Goal: Task Accomplishment & Management: Manage account settings

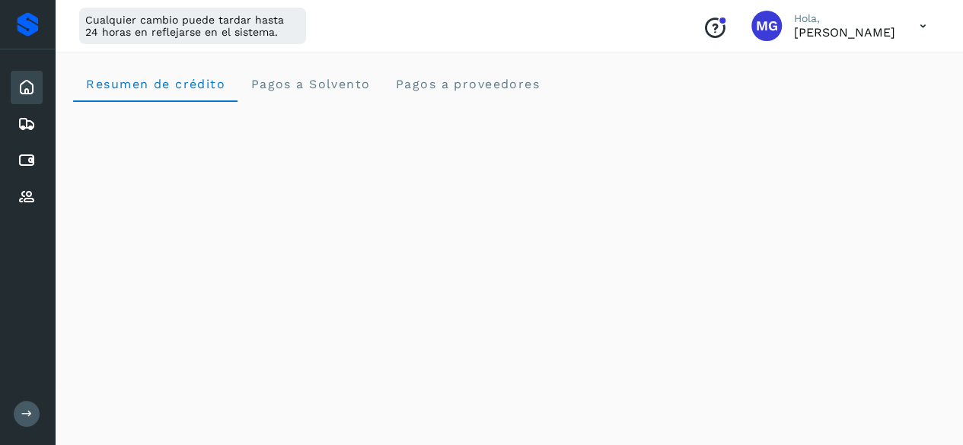
click at [3, 201] on div "Inicio Embarques Cuentas por pagar Proveedores" at bounding box center [27, 142] width 55 height 186
click at [21, 203] on icon at bounding box center [27, 197] width 18 height 18
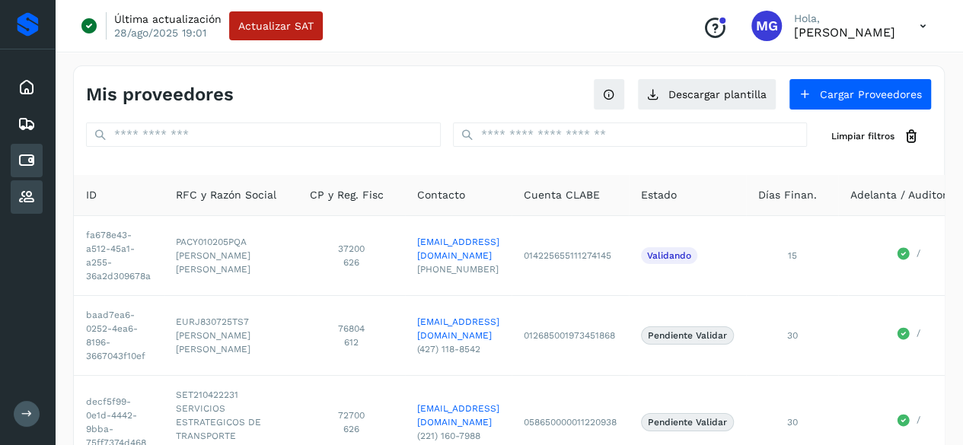
click at [24, 161] on icon at bounding box center [27, 160] width 18 height 18
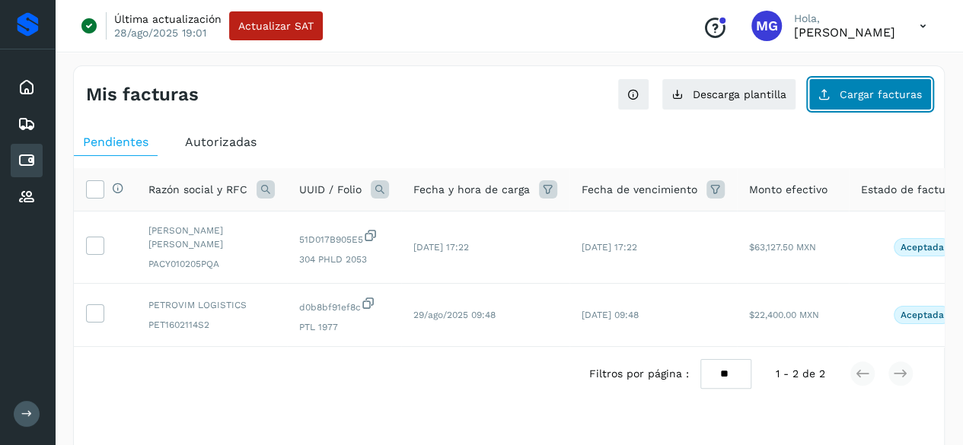
click at [871, 93] on span "Cargar facturas" at bounding box center [880, 94] width 82 height 11
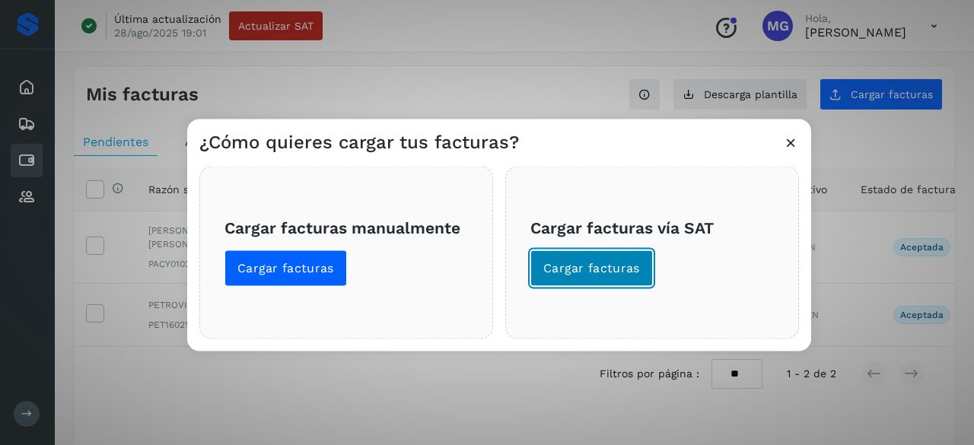
click at [581, 254] on button "Cargar facturas" at bounding box center [591, 268] width 123 height 37
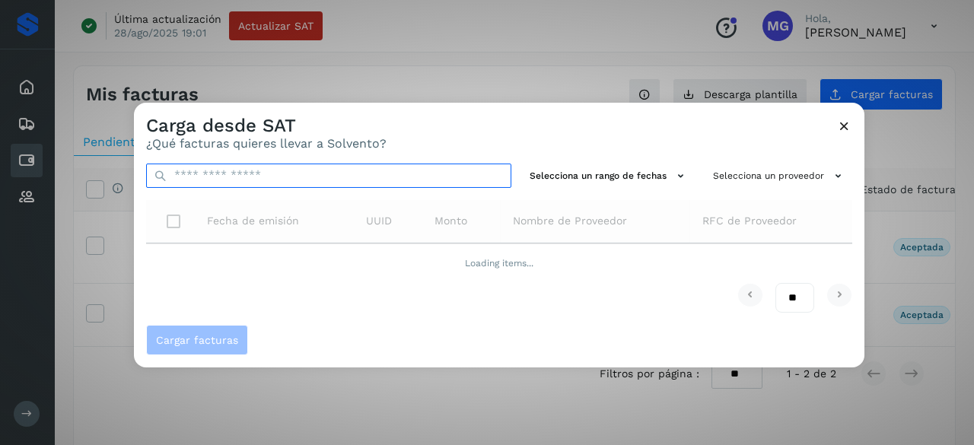
click at [246, 170] on input "text" at bounding box center [328, 175] width 365 height 24
paste input "**********"
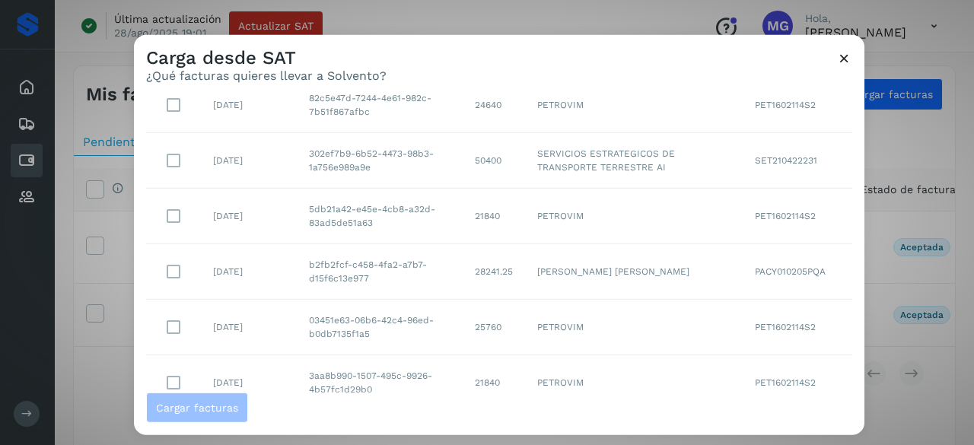
scroll to position [376, 0]
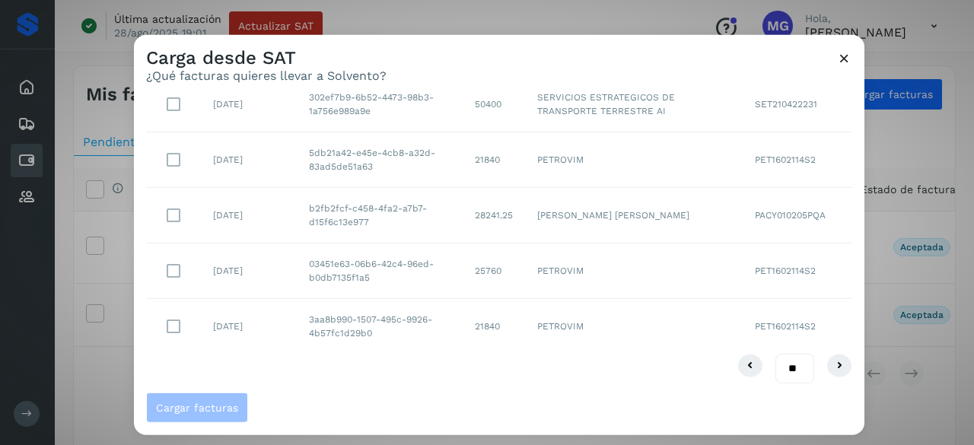
type input "**********"
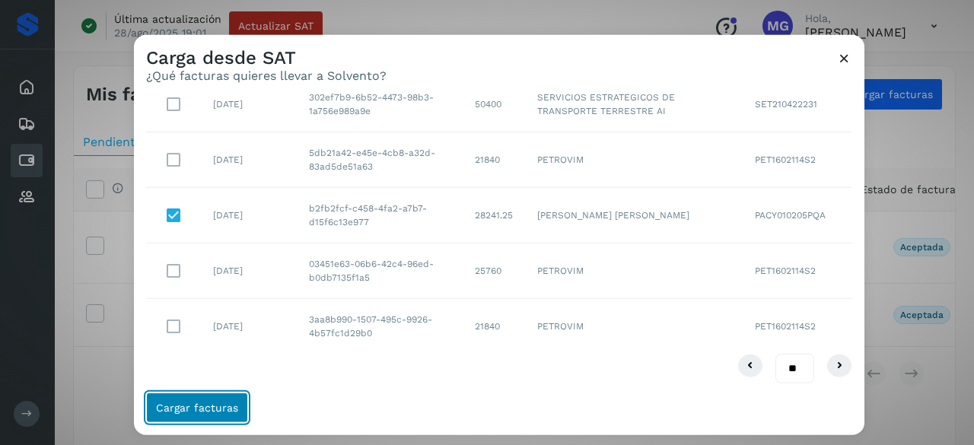
click at [212, 400] on button "Cargar facturas" at bounding box center [197, 408] width 102 height 30
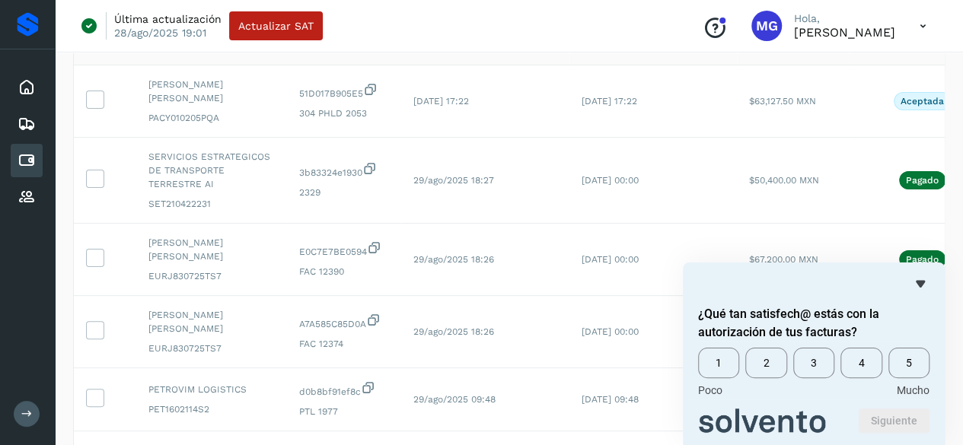
scroll to position [0, 0]
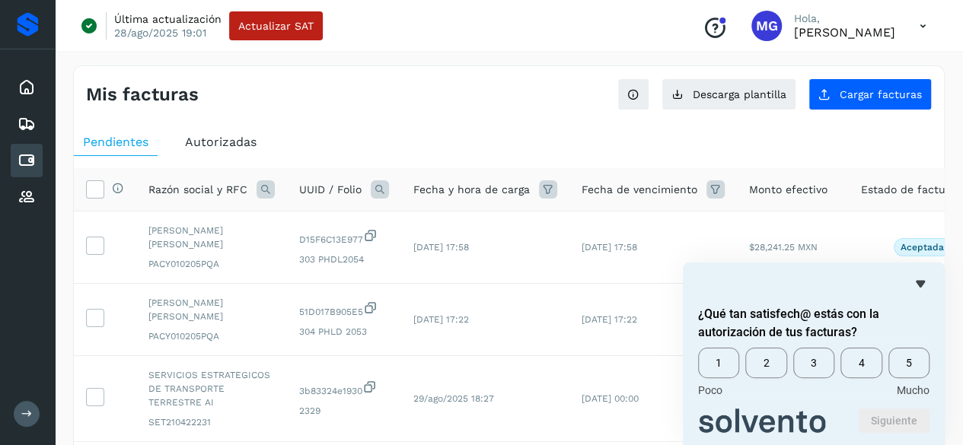
click at [234, 142] on span "Autorizadas" at bounding box center [221, 142] width 72 height 14
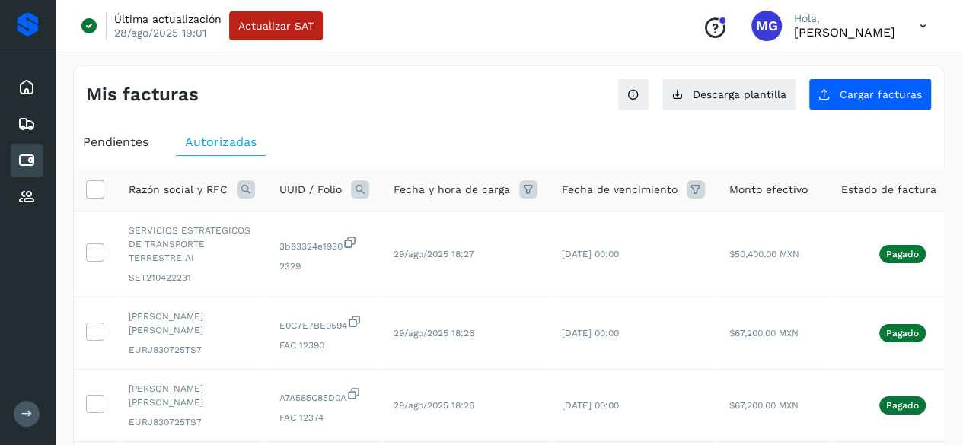
click at [128, 136] on span "Pendientes" at bounding box center [115, 142] width 65 height 14
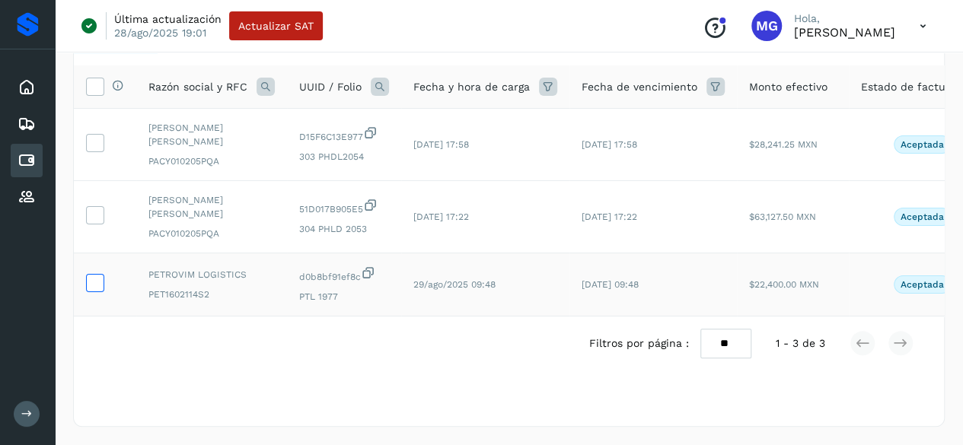
click at [104, 279] on label at bounding box center [95, 283] width 18 height 18
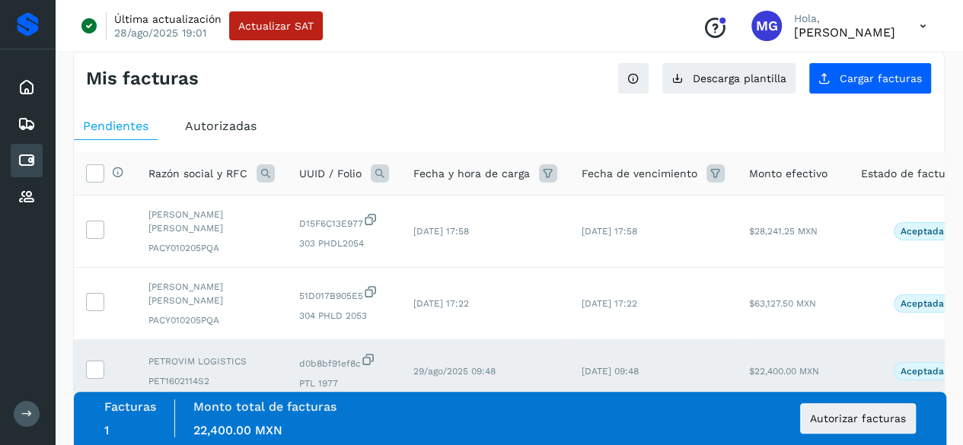
scroll to position [112, 0]
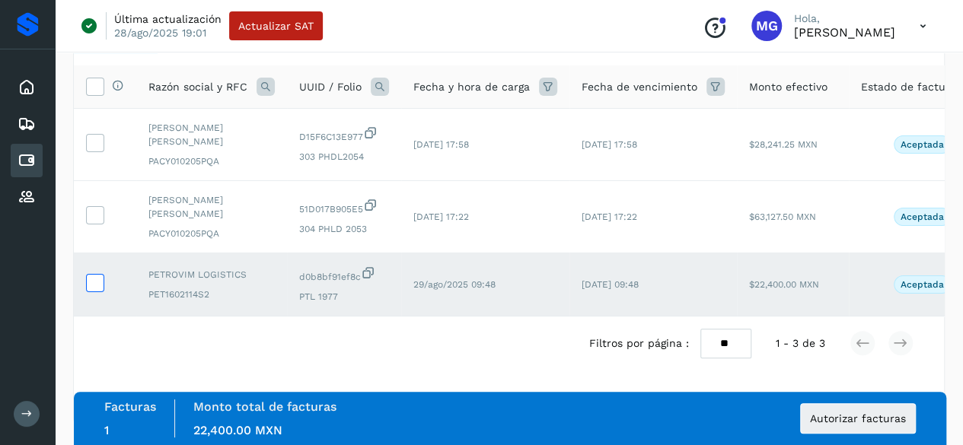
click at [95, 274] on icon at bounding box center [95, 282] width 16 height 16
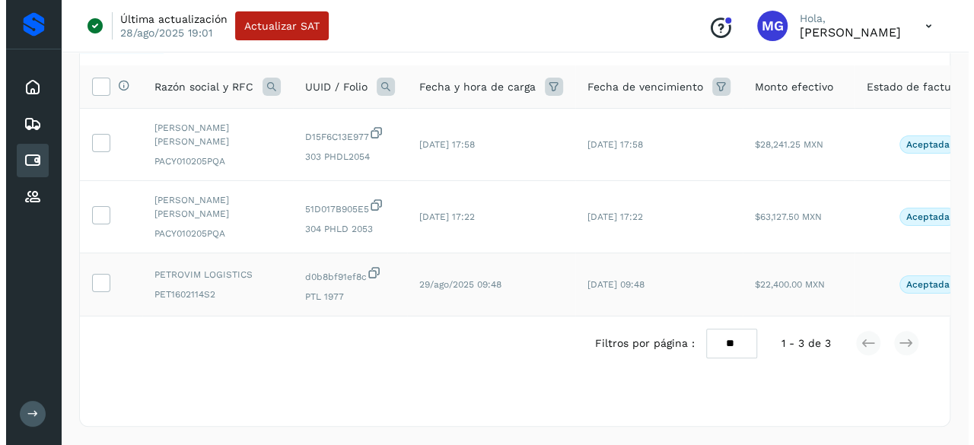
scroll to position [0, 123]
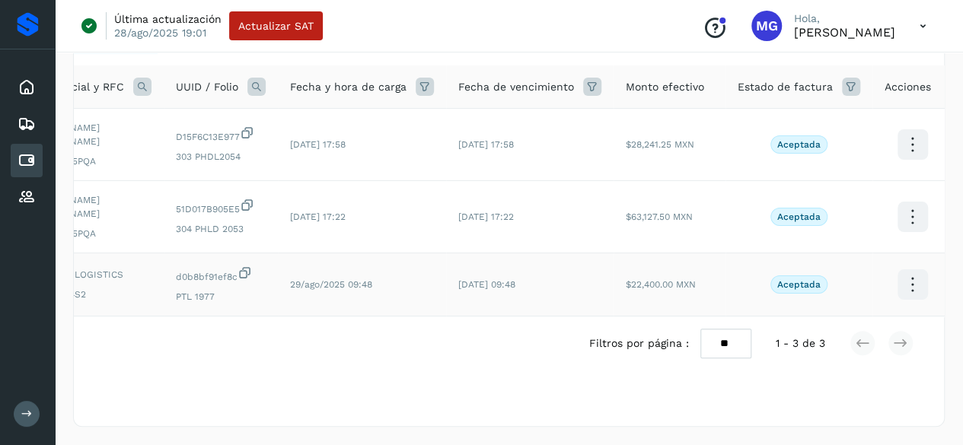
click at [906, 279] on icon at bounding box center [912, 285] width 36 height 36
drag, startPoint x: 671, startPoint y: 266, endPoint x: 543, endPoint y: 268, distance: 127.1
click at [543, 268] on div at bounding box center [481, 222] width 963 height 445
click at [901, 272] on icon at bounding box center [912, 285] width 36 height 36
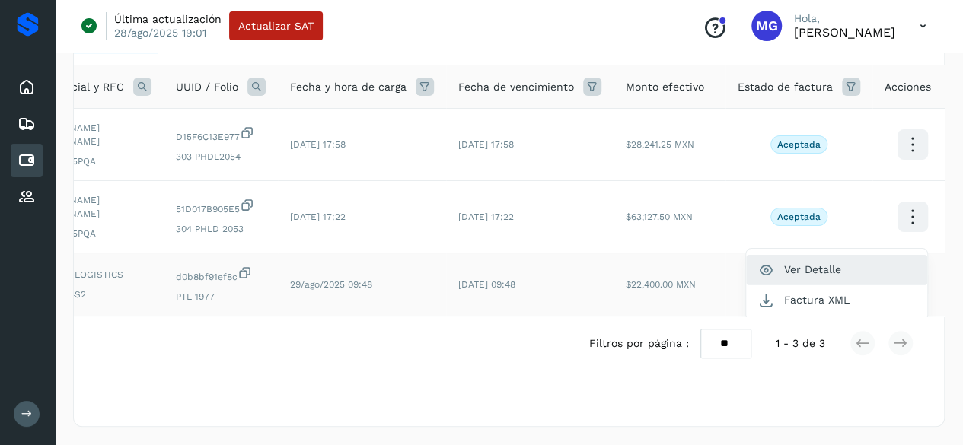
click at [814, 256] on button "Ver Detalle" at bounding box center [836, 270] width 181 height 30
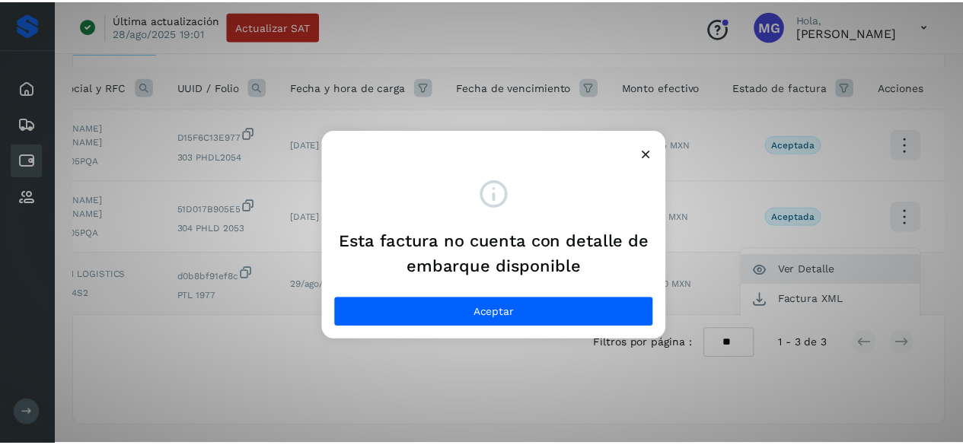
scroll to position [0, 111]
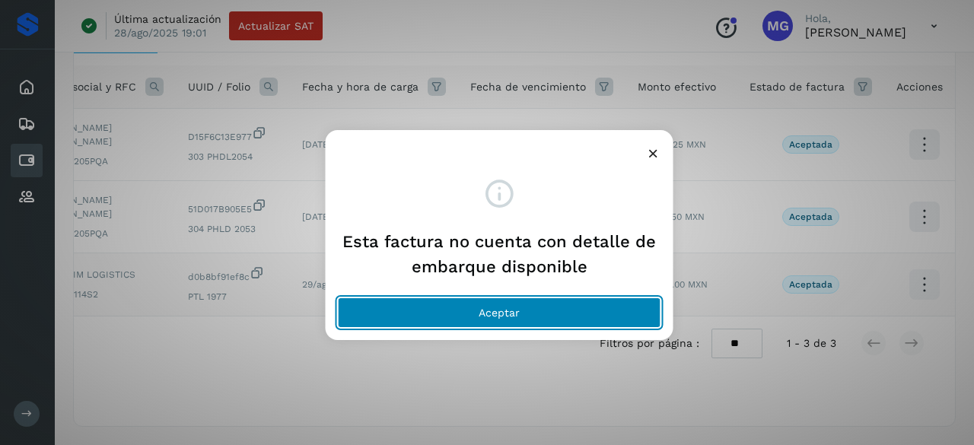
click at [463, 322] on button "Aceptar" at bounding box center [499, 313] width 323 height 30
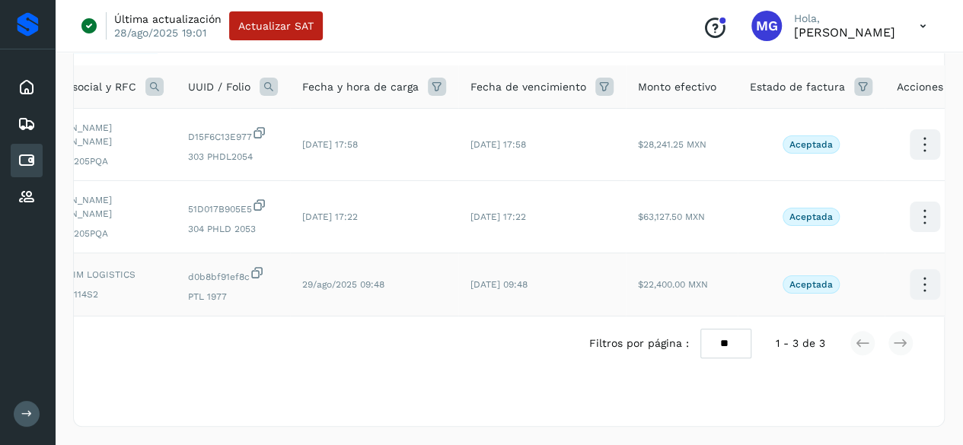
click at [479, 301] on td "[DATE] 09:48" at bounding box center [541, 284] width 167 height 63
drag, startPoint x: 481, startPoint y: 301, endPoint x: 425, endPoint y: 301, distance: 56.3
click at [425, 301] on tr "PETROVIM LOGISTICS PET1602114S2 d0b8bf91ef8c PTL 1977 29/ago/2025 09:48 28/oct/…" at bounding box center [464, 284] width 1002 height 63
click at [472, 322] on div "Filtros por página : ** ** ** 1 - 3 de 3" at bounding box center [509, 343] width 870 height 53
drag, startPoint x: 470, startPoint y: 317, endPoint x: 437, endPoint y: 317, distance: 32.7
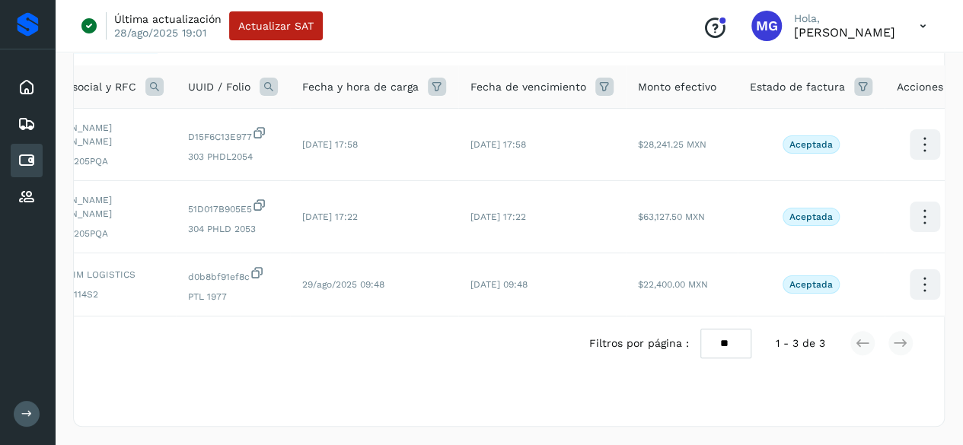
click at [437, 317] on div "Filtros por página : ** ** ** 1 - 3 de 3" at bounding box center [509, 343] width 870 height 53
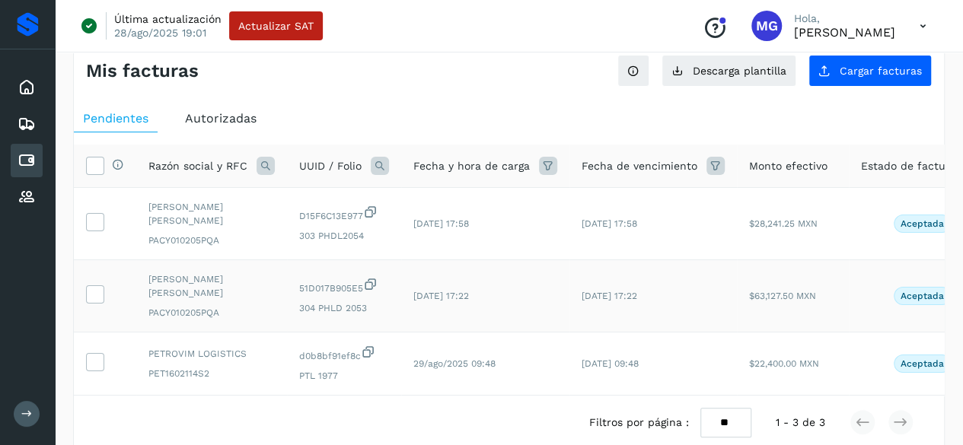
scroll to position [37, 0]
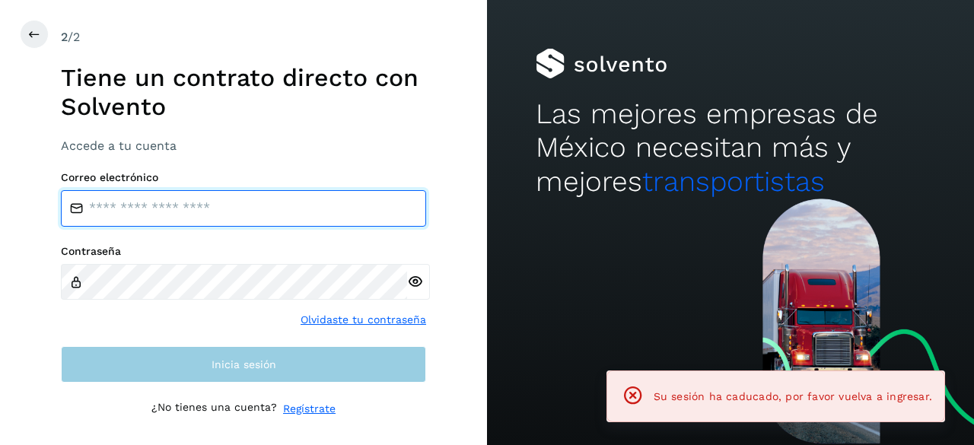
type input "**********"
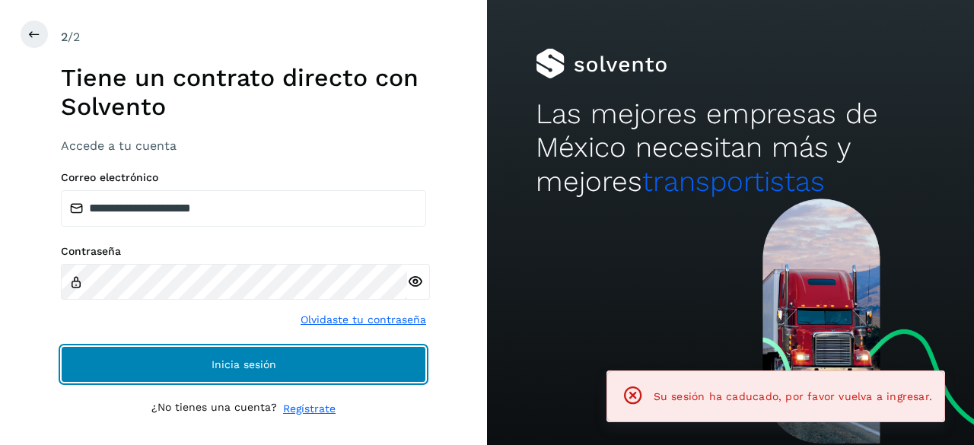
click at [229, 366] on span "Inicia sesión" at bounding box center [244, 364] width 65 height 11
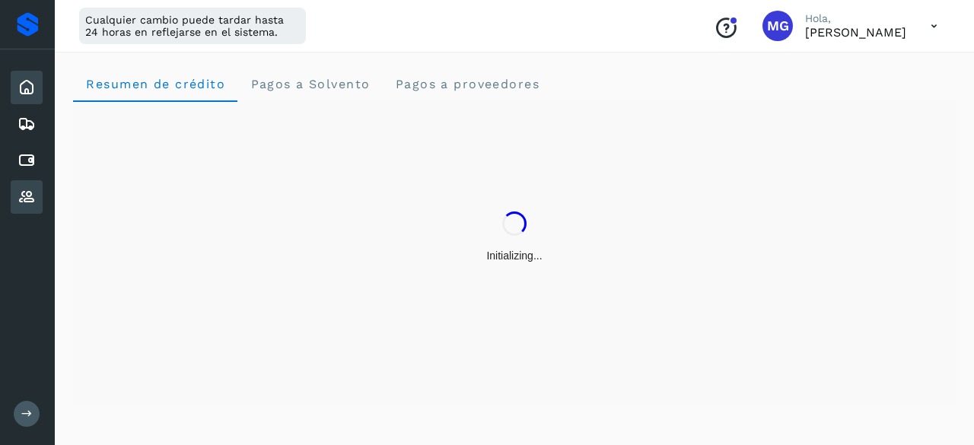
click at [32, 201] on icon at bounding box center [27, 197] width 18 height 18
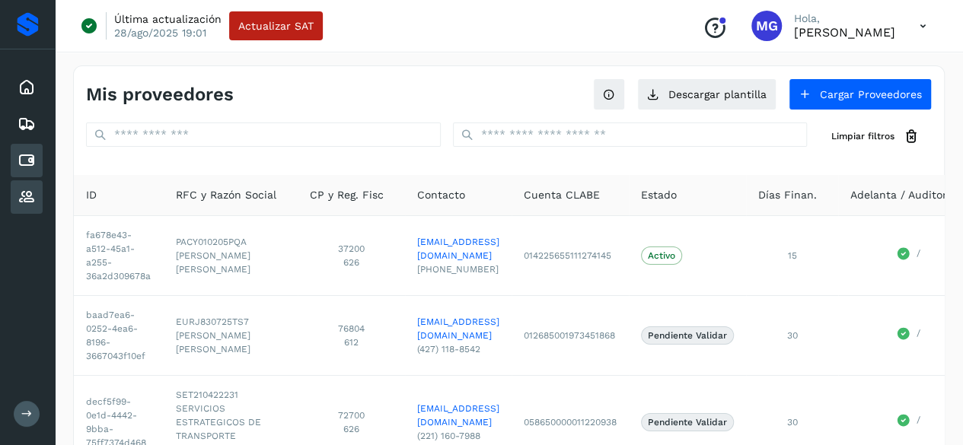
click at [28, 164] on icon at bounding box center [27, 160] width 18 height 18
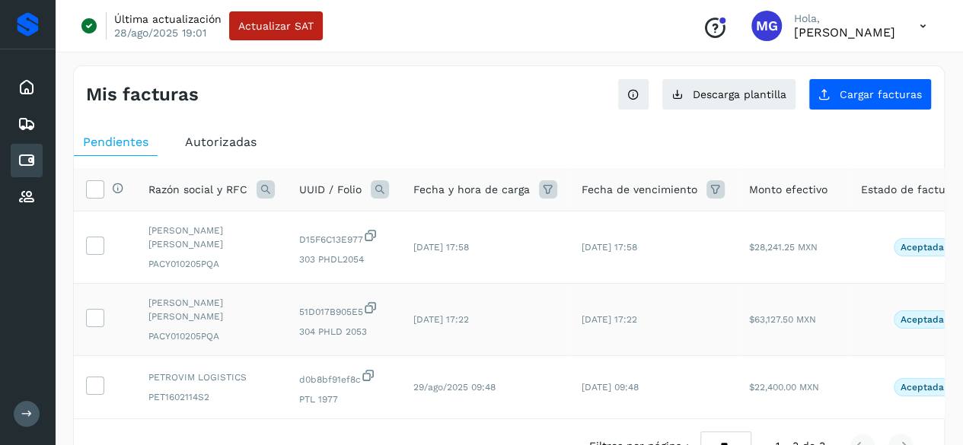
scroll to position [112, 0]
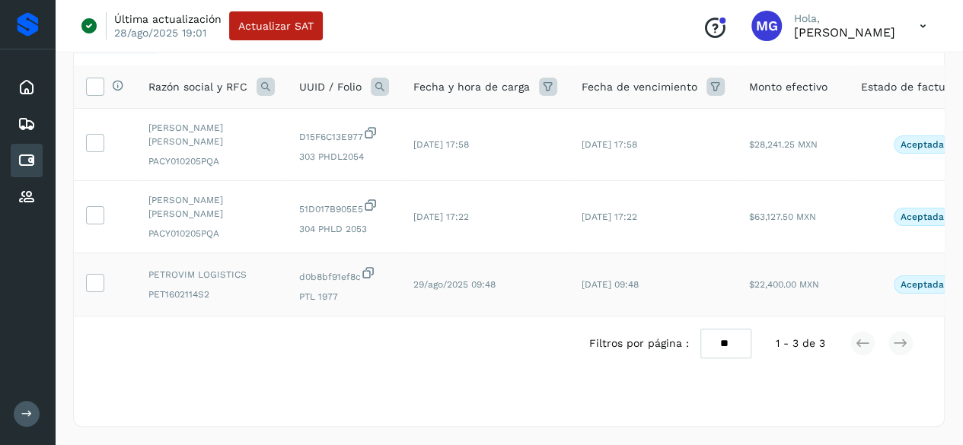
click at [374, 265] on icon at bounding box center [368, 273] width 15 height 16
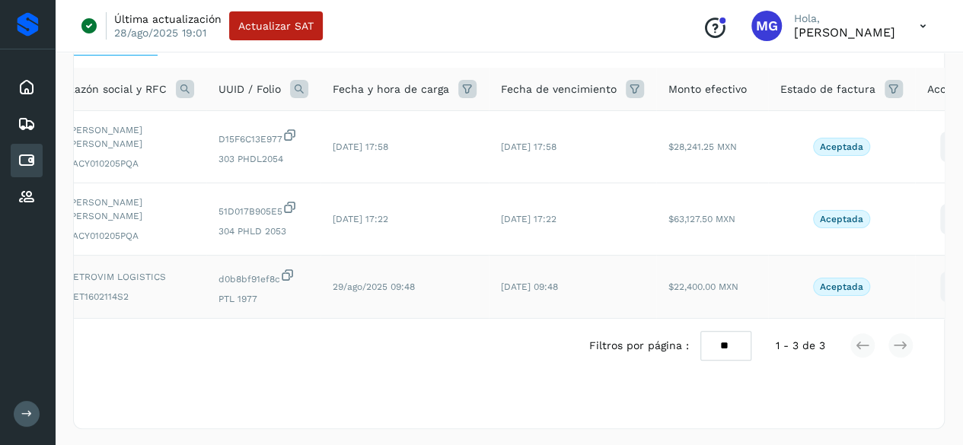
scroll to position [0, 0]
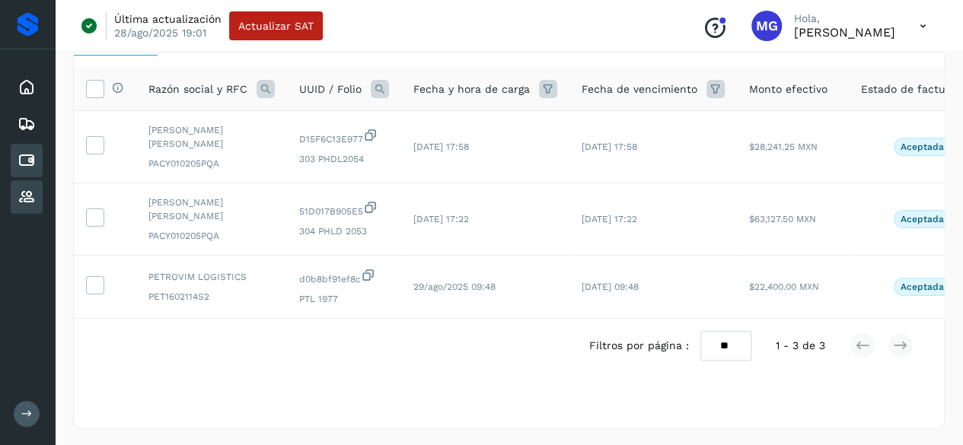
click at [28, 185] on div "Proveedores" at bounding box center [27, 196] width 32 height 33
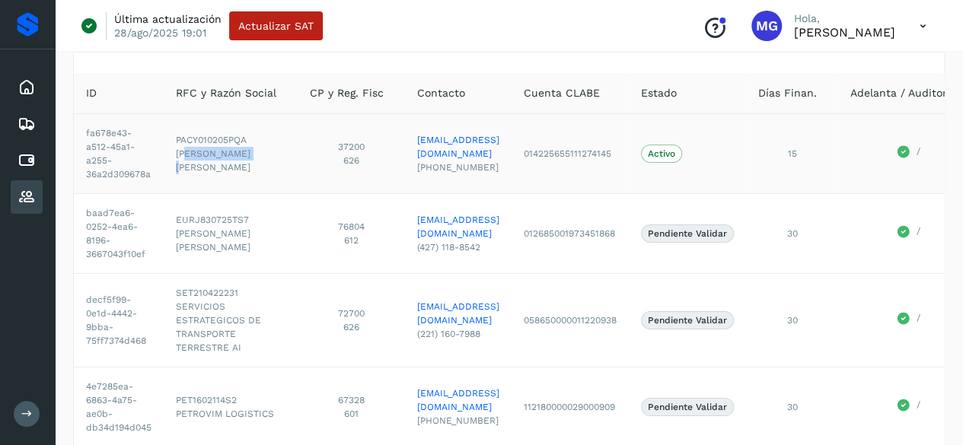
drag, startPoint x: 189, startPoint y: 151, endPoint x: 254, endPoint y: 156, distance: 65.7
click at [254, 156] on span "[PERSON_NAME] [PERSON_NAME]" at bounding box center [231, 160] width 110 height 27
click at [254, 162] on span "[PERSON_NAME] [PERSON_NAME]" at bounding box center [231, 160] width 110 height 27
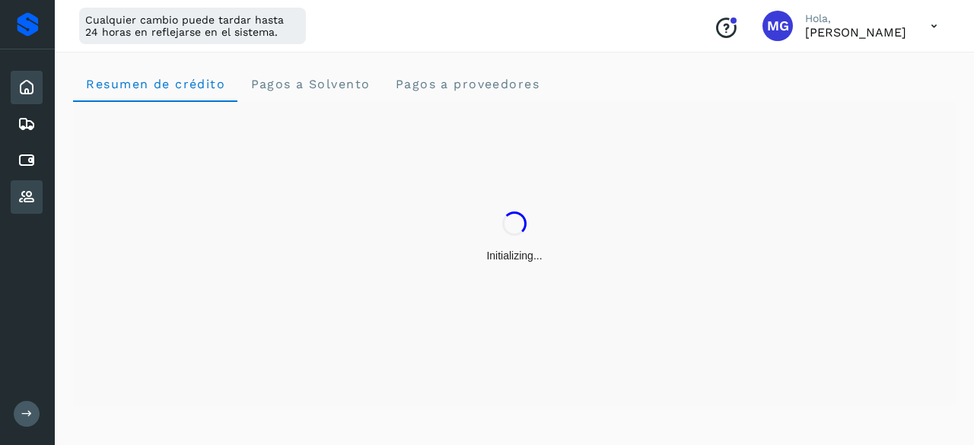
click at [23, 193] on icon at bounding box center [27, 197] width 18 height 18
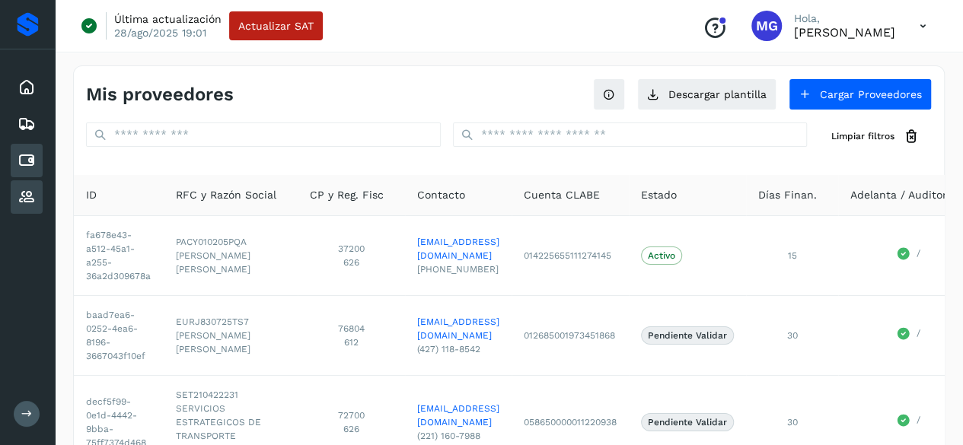
click at [12, 165] on div "Cuentas por pagar" at bounding box center [27, 160] width 32 height 33
click at [20, 161] on icon at bounding box center [27, 160] width 18 height 18
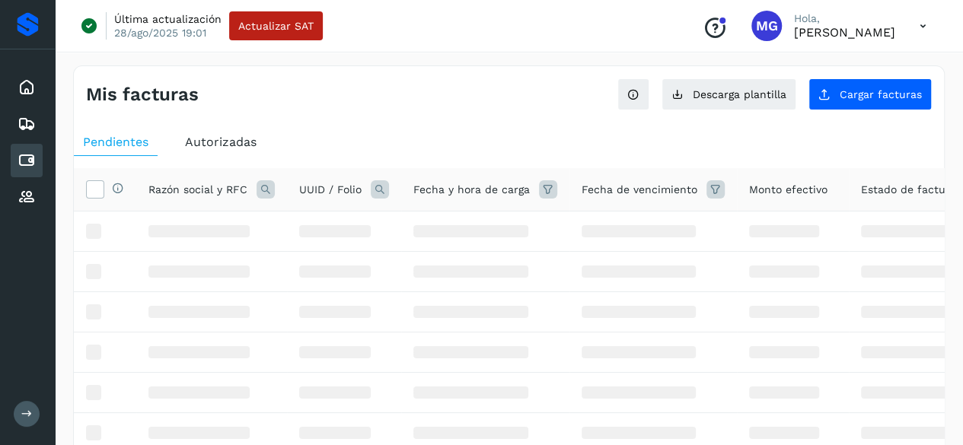
click at [20, 161] on icon at bounding box center [27, 160] width 18 height 18
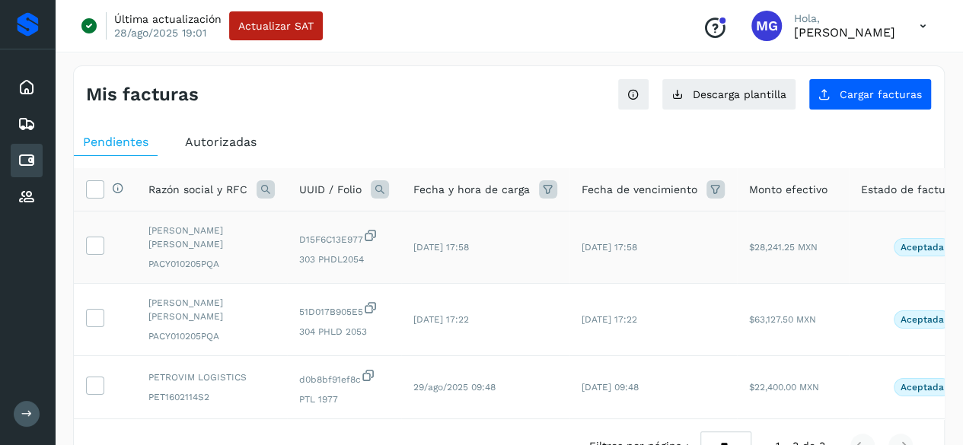
scroll to position [0, 123]
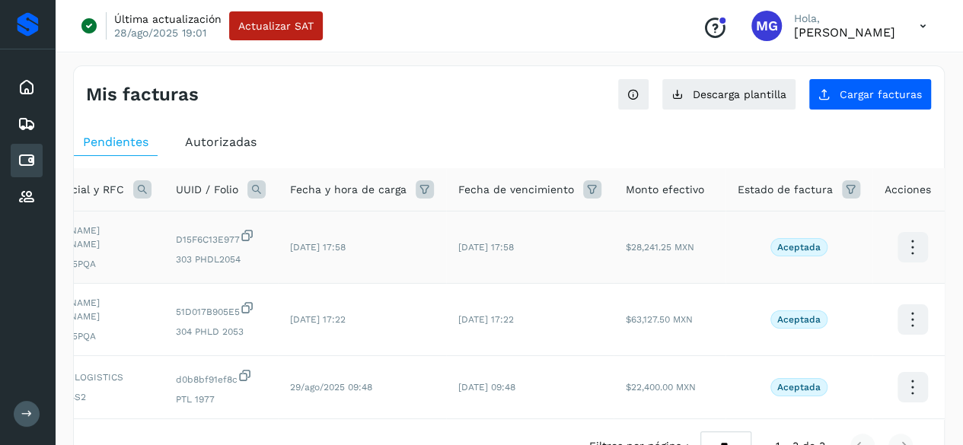
click at [898, 246] on icon at bounding box center [912, 248] width 36 height 36
click at [628, 252] on div at bounding box center [481, 222] width 963 height 445
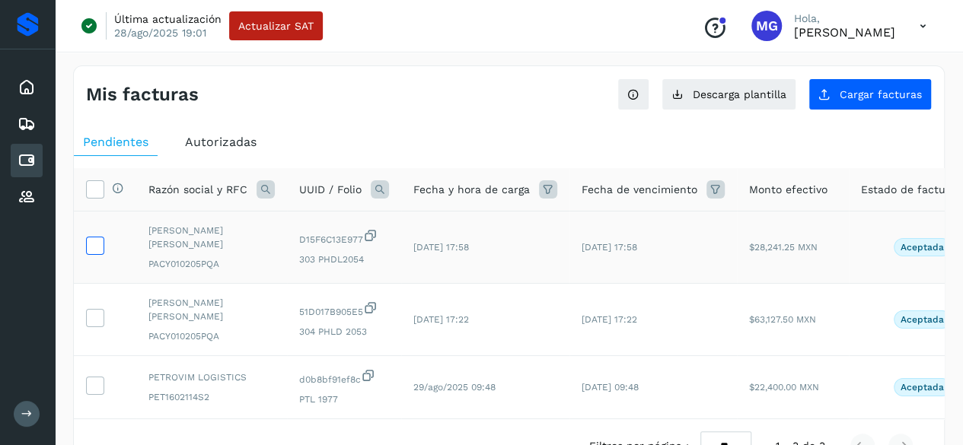
click at [102, 243] on icon at bounding box center [95, 245] width 16 height 16
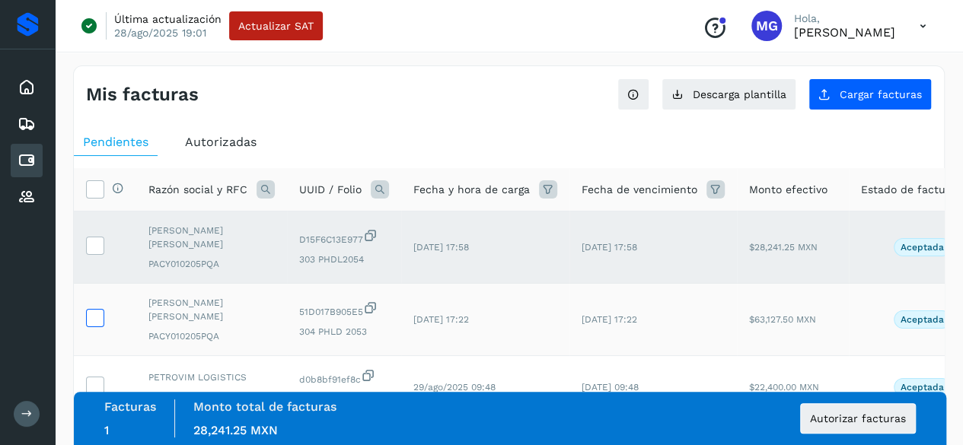
click at [91, 315] on icon at bounding box center [95, 317] width 16 height 16
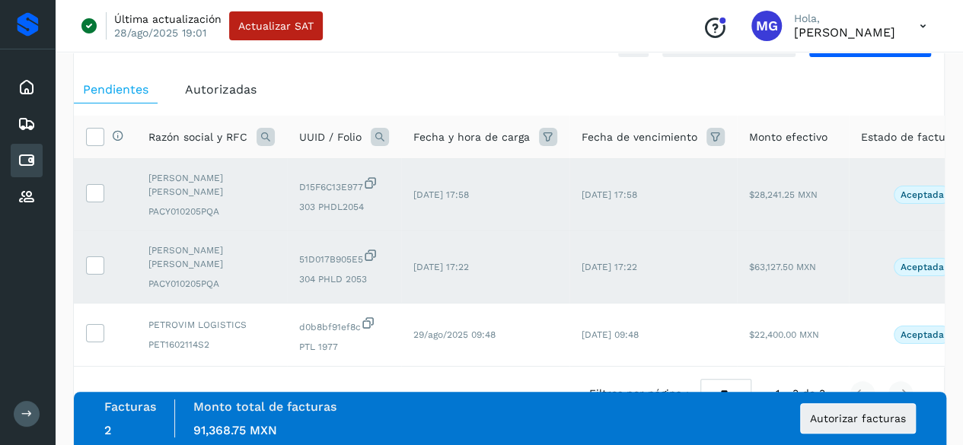
click at [706, 139] on icon at bounding box center [715, 137] width 18 height 18
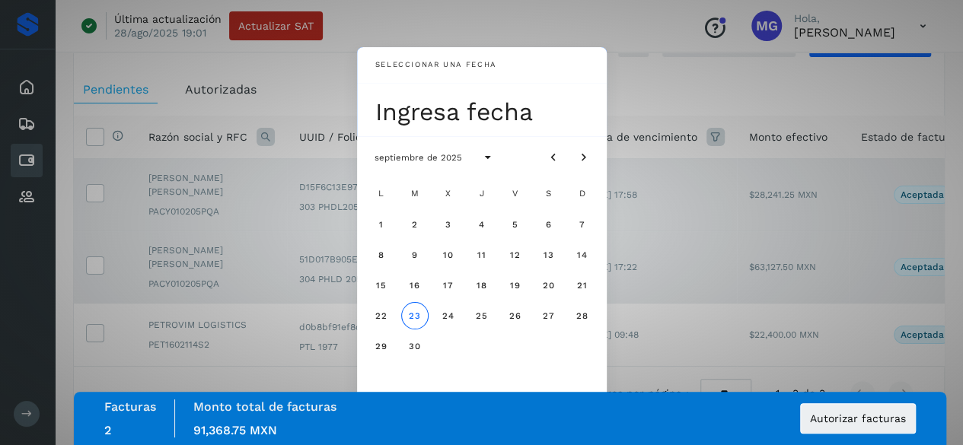
click at [645, 98] on div "Seleccionar una fecha Ingresa fecha septiembre de 2025 L M X J V S D 1 2 3 4 5 …" at bounding box center [481, 222] width 963 height 445
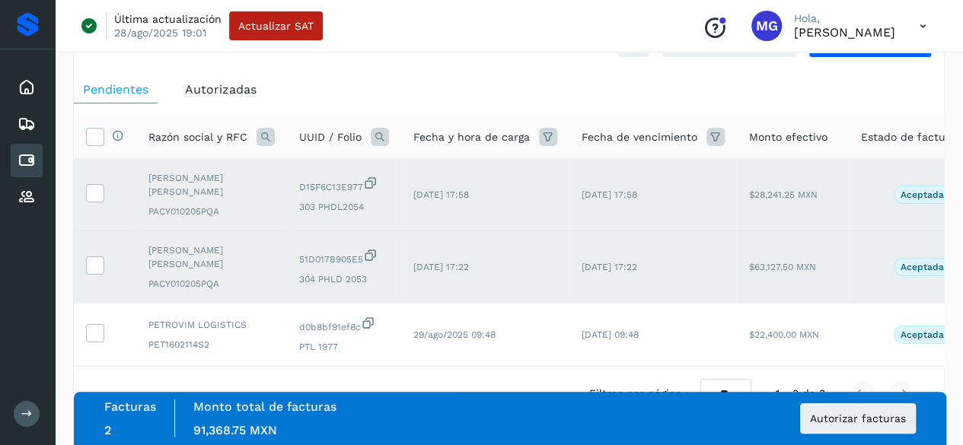
click at [706, 139] on icon at bounding box center [715, 137] width 18 height 18
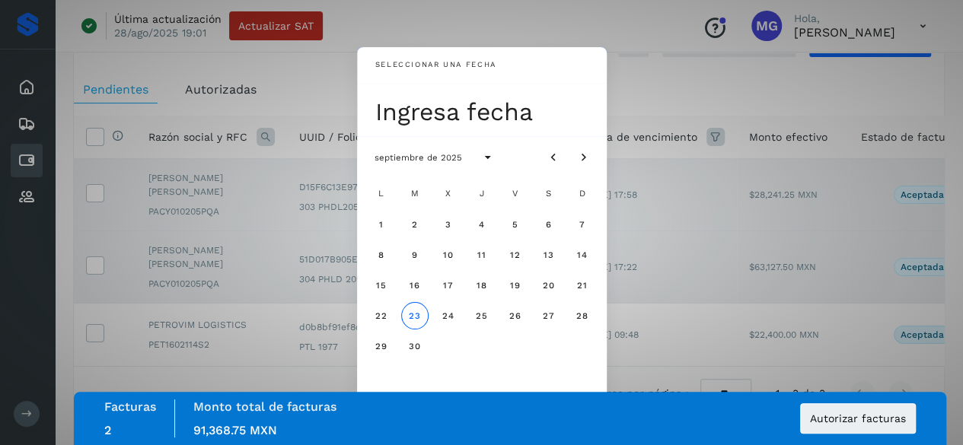
click at [632, 98] on div "Seleccionar una fecha Ingresa fecha septiembre de 2025 L M X J V S D 1 2 3 4 5 …" at bounding box center [481, 222] width 963 height 445
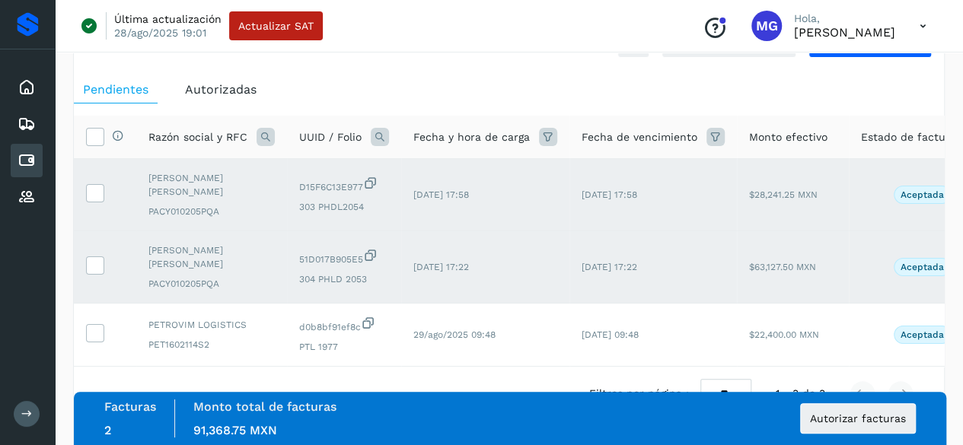
click at [625, 202] on td "[DATE] 17:58" at bounding box center [652, 195] width 167 height 72
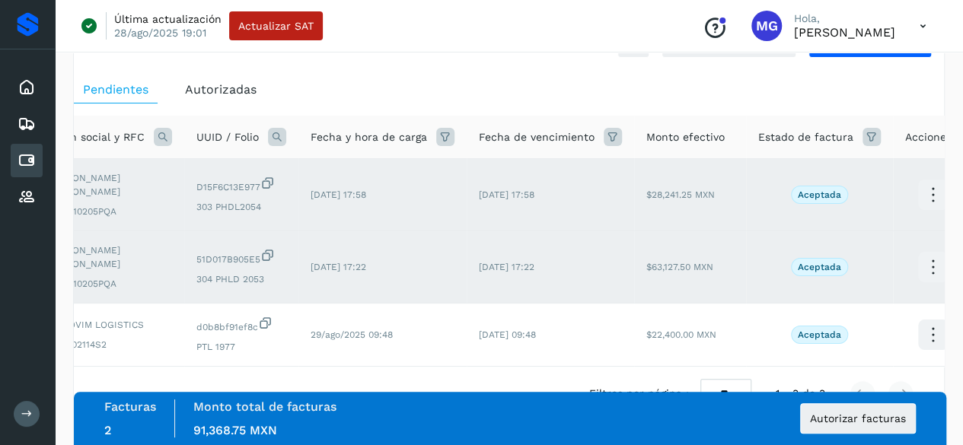
scroll to position [0, 123]
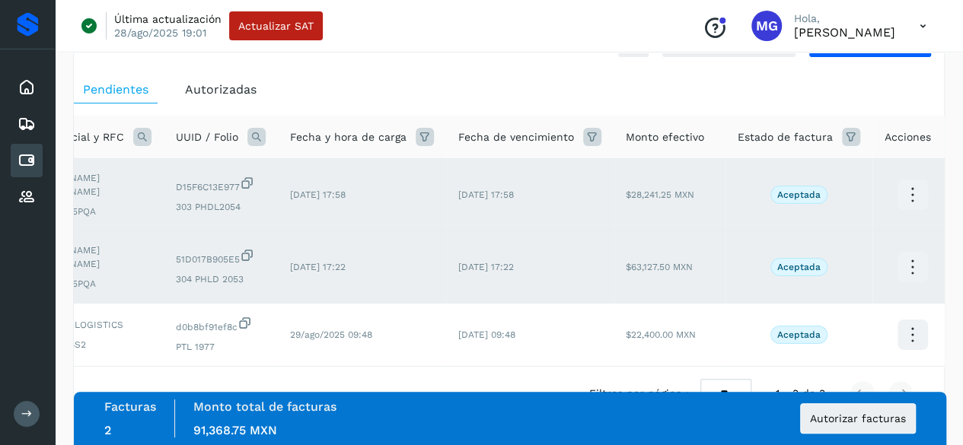
click at [910, 188] on icon at bounding box center [912, 195] width 36 height 36
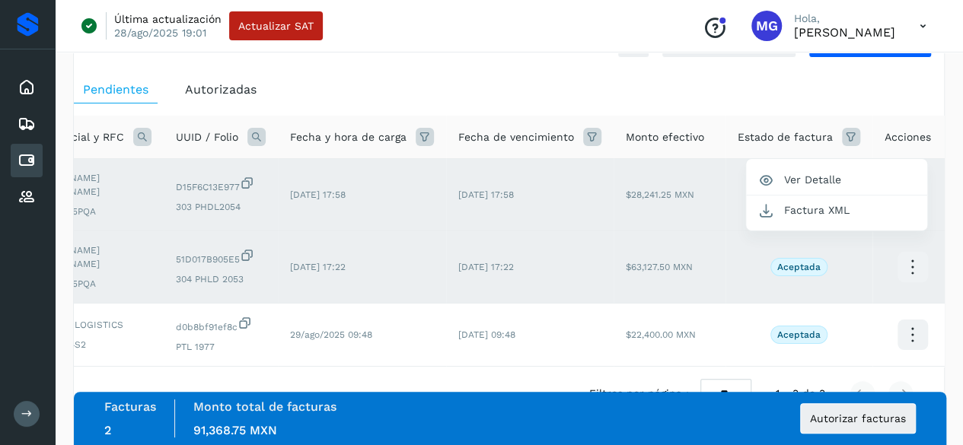
click at [396, 110] on div at bounding box center [481, 222] width 963 height 445
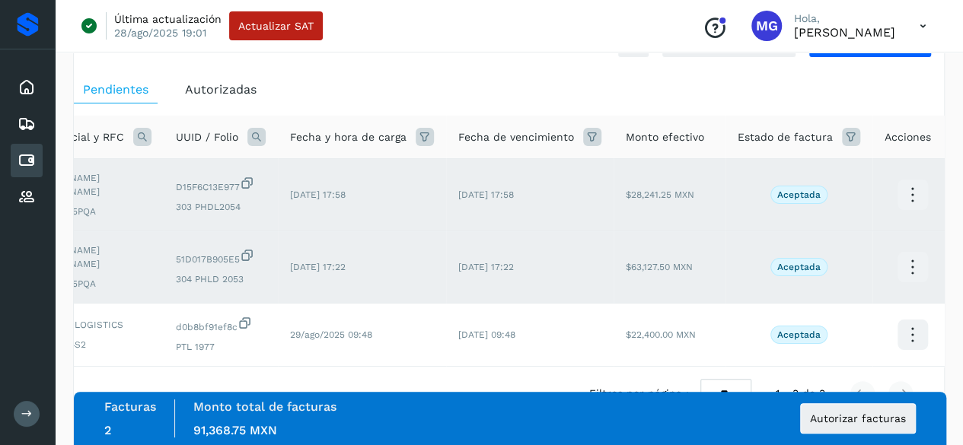
scroll to position [0, 0]
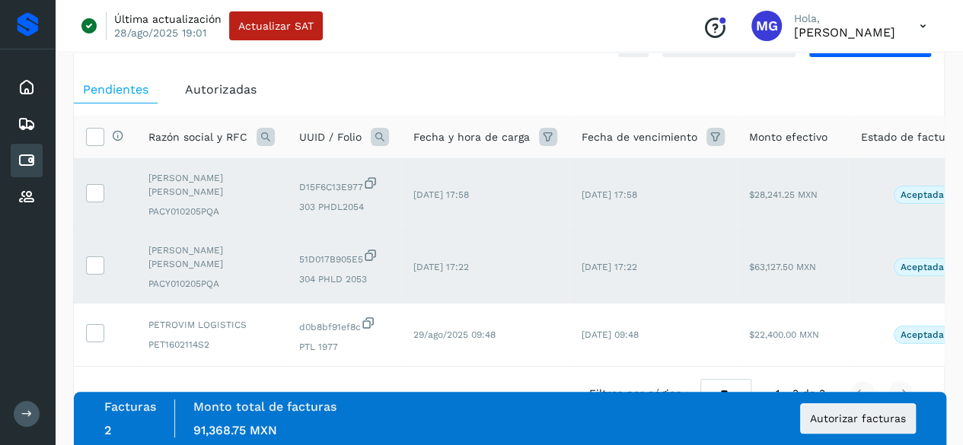
click at [237, 91] on span "Autorizadas" at bounding box center [221, 89] width 72 height 14
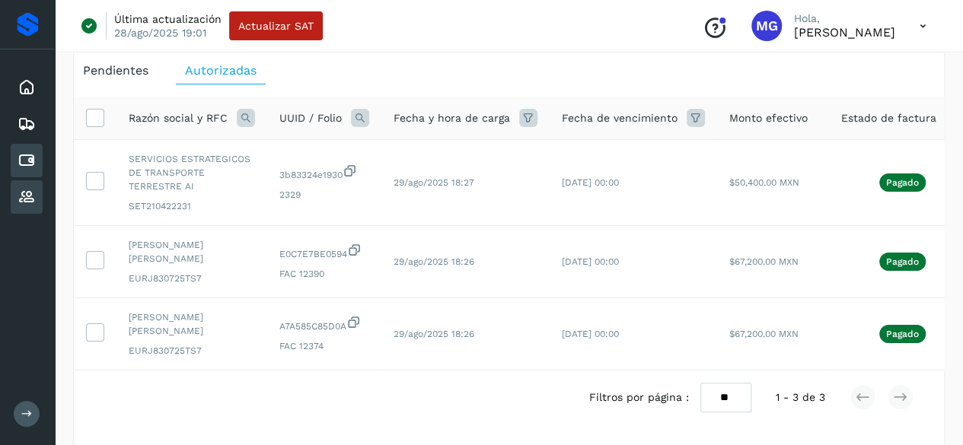
click at [15, 197] on div "Proveedores" at bounding box center [27, 196] width 32 height 33
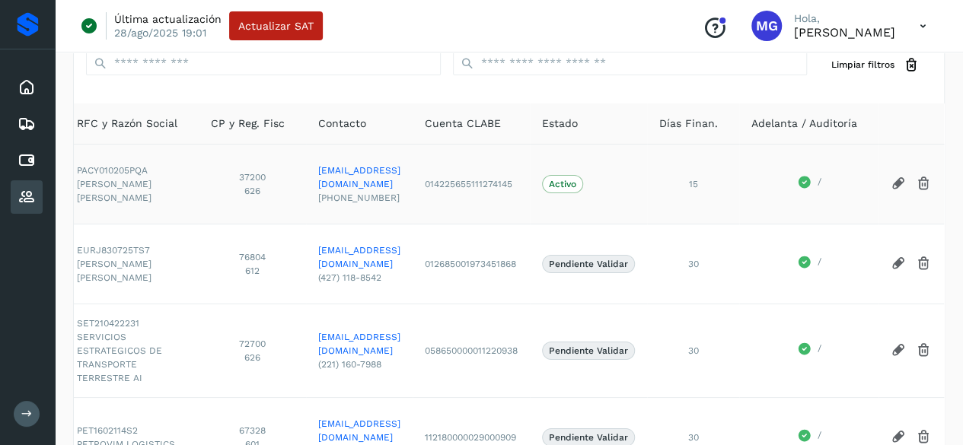
scroll to position [0, 207]
drag, startPoint x: 655, startPoint y: 124, endPoint x: 715, endPoint y: 129, distance: 61.1
click at [715, 129] on th "Días Finan." at bounding box center [693, 124] width 92 height 41
